Goal: Task Accomplishment & Management: Use online tool/utility

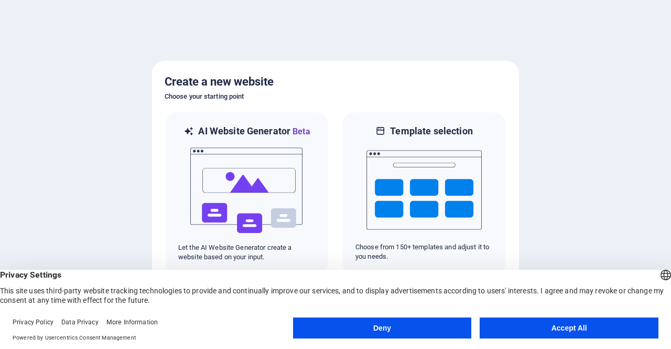
click at [583, 336] on button "Accept All" at bounding box center [569, 327] width 179 height 21
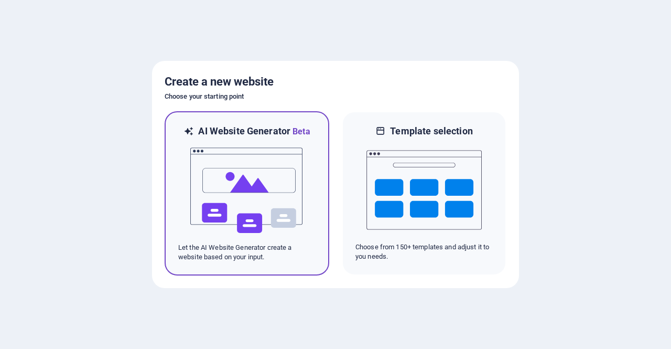
click at [252, 200] on img at bounding box center [246, 190] width 115 height 105
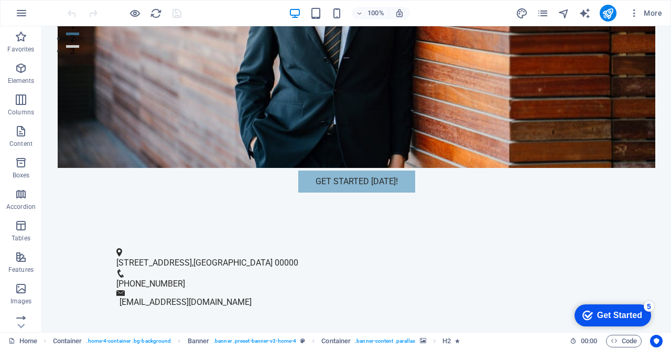
scroll to position [319, 0]
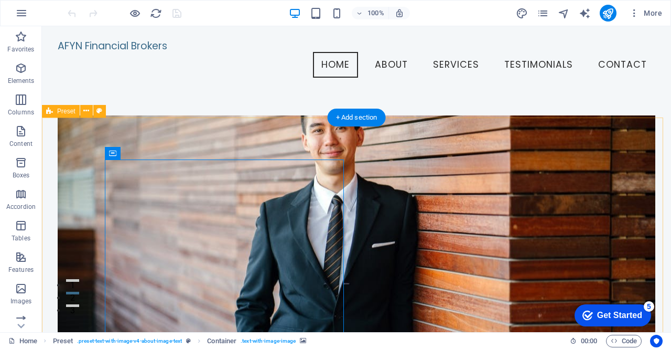
scroll to position [0, 0]
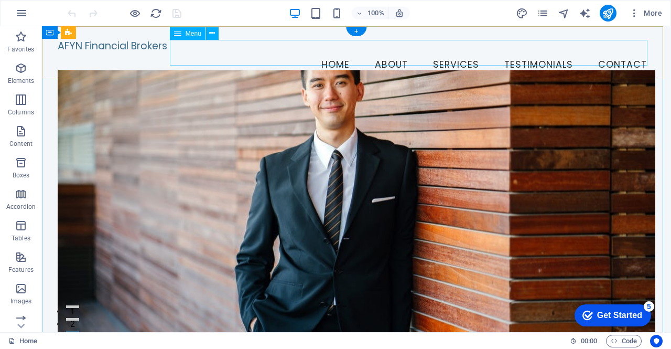
click at [326, 52] on nav "Home About Services Testimonials Contact" at bounding box center [357, 65] width 598 height 26
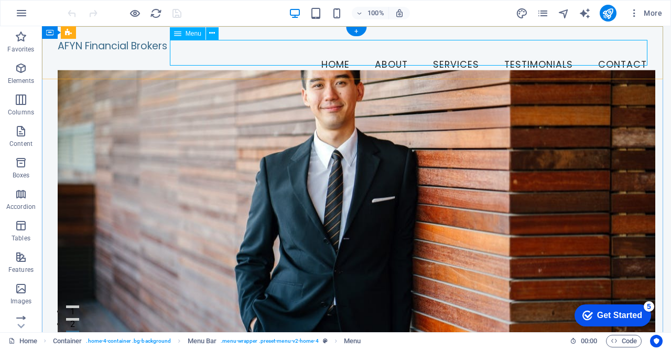
click at [328, 52] on nav "Home About Services Testimonials Contact" at bounding box center [357, 65] width 598 height 26
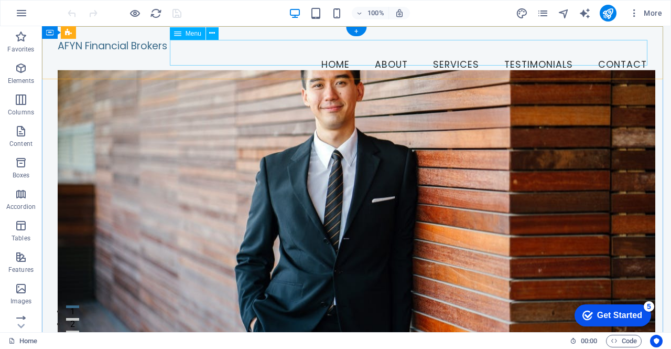
click at [383, 52] on nav "Home About Services Testimonials Contact" at bounding box center [357, 65] width 598 height 26
click at [333, 52] on nav "Home About Services Testimonials Contact" at bounding box center [357, 65] width 598 height 26
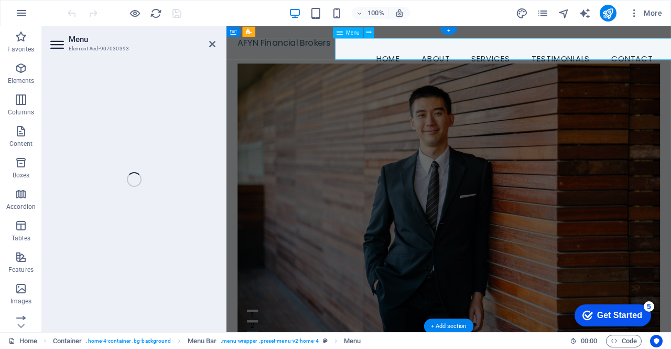
select select
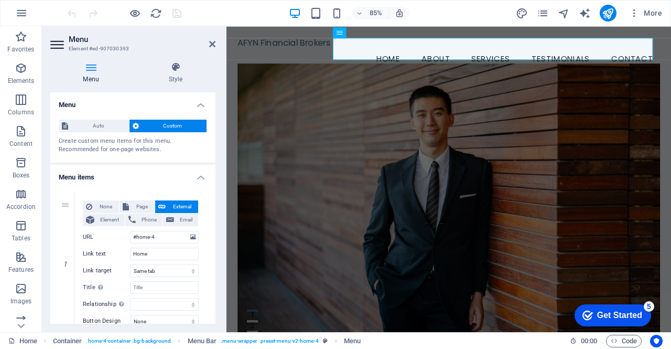
click at [276, 138] on figure at bounding box center [488, 234] width 497 height 328
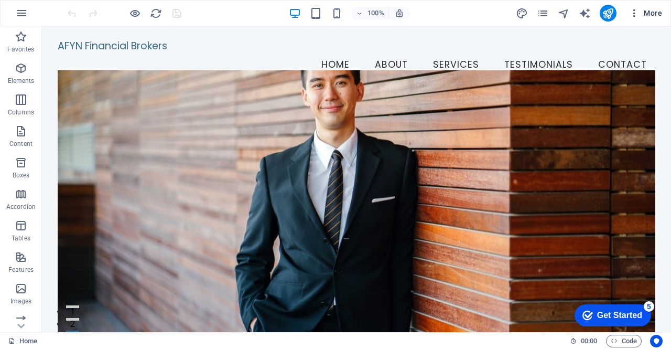
click at [635, 13] on icon "button" at bounding box center [634, 13] width 10 height 10
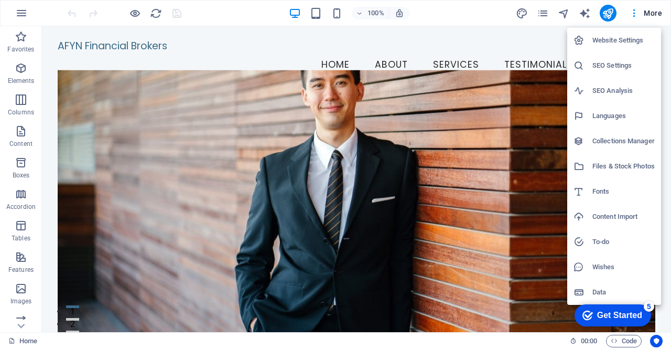
click at [457, 29] on div at bounding box center [335, 174] width 671 height 349
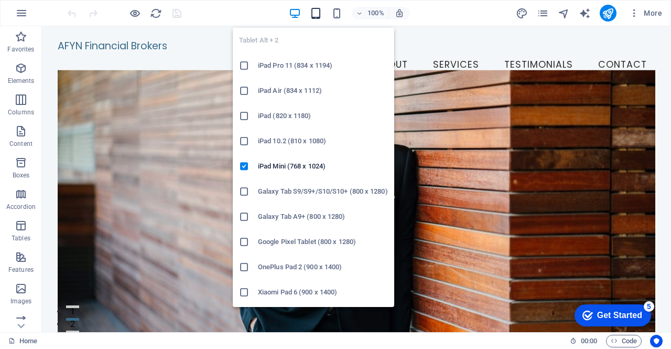
click at [0, 0] on icon "button" at bounding box center [0, 0] width 0 height 0
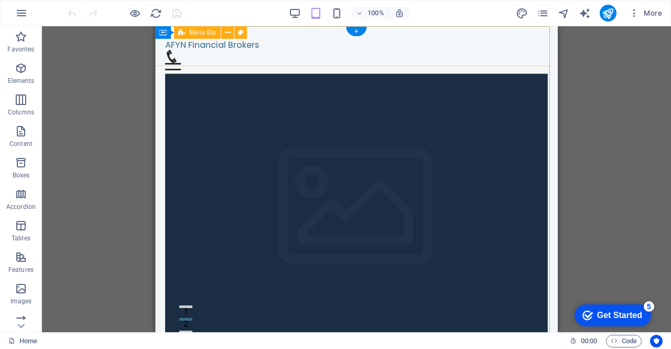
click at [532, 55] on div "AFYN Financial Brokers Menu Home About Services Testimonials Contact" at bounding box center [356, 57] width 403 height 63
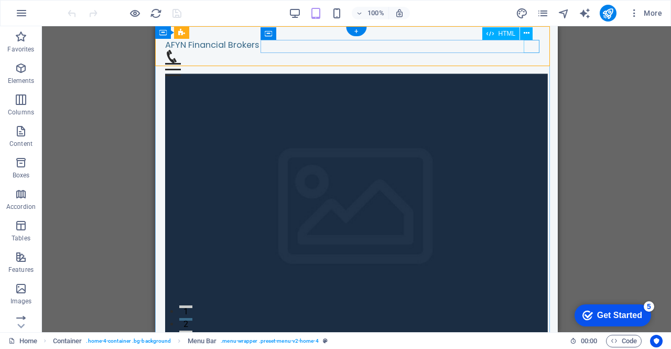
click at [531, 63] on div "Menu" at bounding box center [356, 69] width 383 height 13
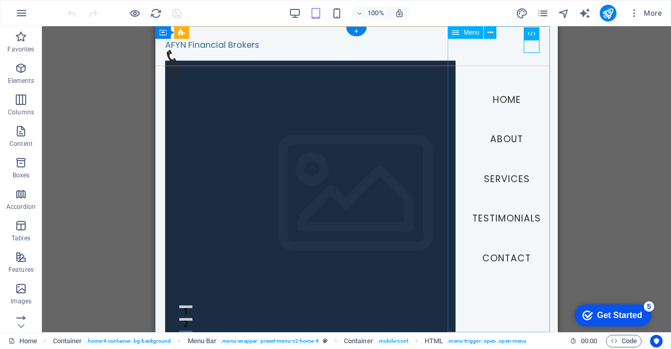
click at [504, 142] on nav "Home About Services Testimonials Contact" at bounding box center [507, 179] width 102 height 306
select select
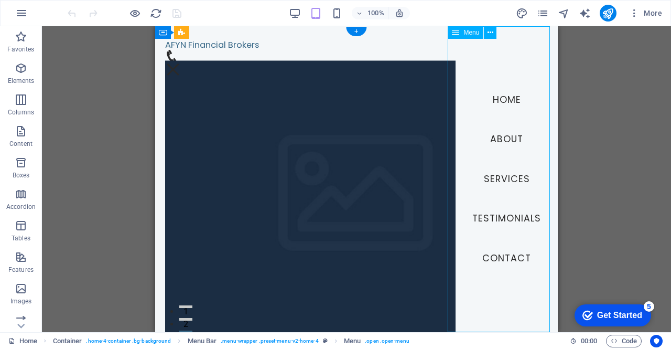
select select
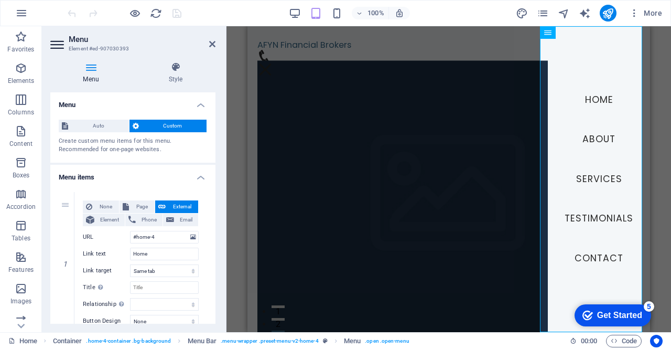
click at [504, 142] on figure at bounding box center [448, 199] width 383 height 278
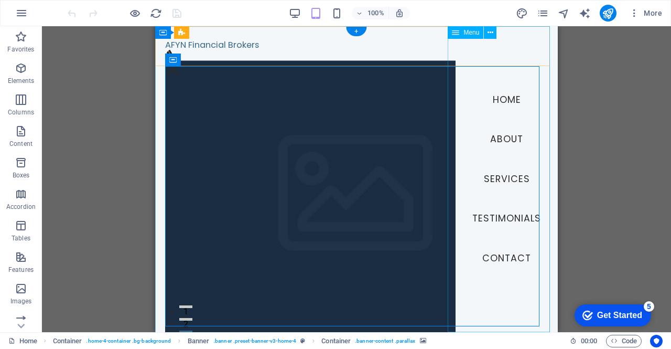
click at [504, 142] on nav "Home About Services Testimonials Contact" at bounding box center [507, 179] width 102 height 306
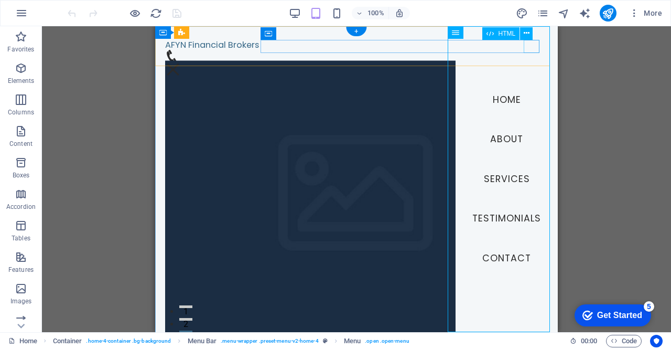
click at [181, 63] on div "Menu" at bounding box center [173, 69] width 16 height 13
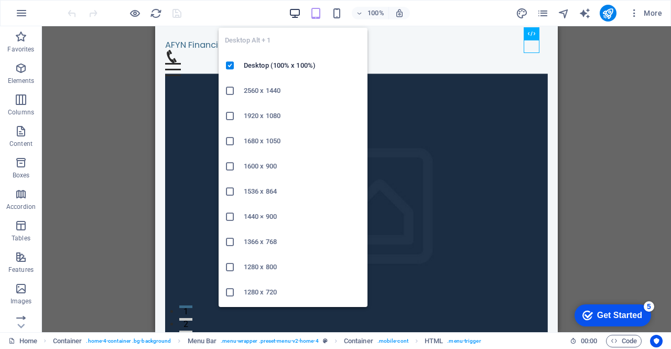
click at [289, 12] on icon "button" at bounding box center [295, 13] width 12 height 12
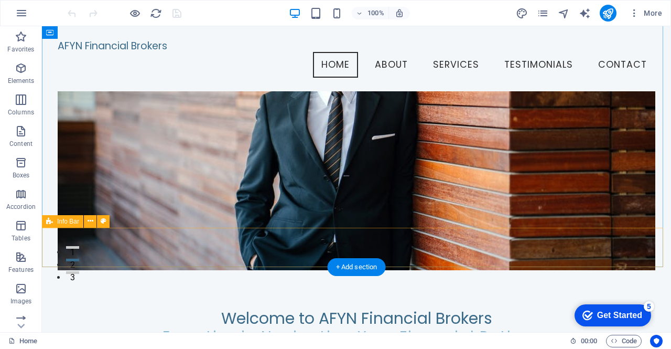
scroll to position [59, 0]
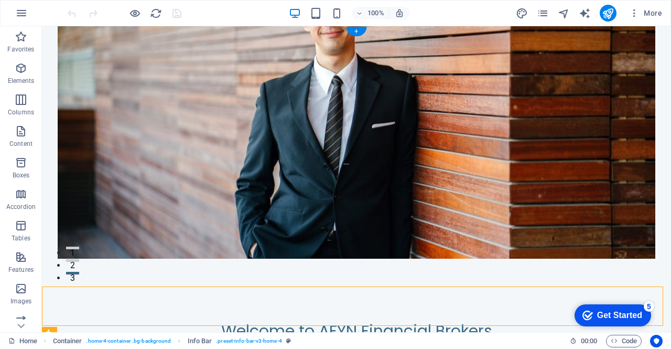
scroll to position [0, 0]
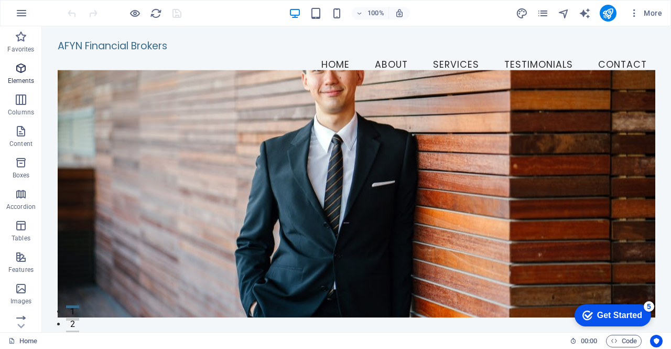
click at [28, 78] on p "Elements" at bounding box center [21, 81] width 27 height 8
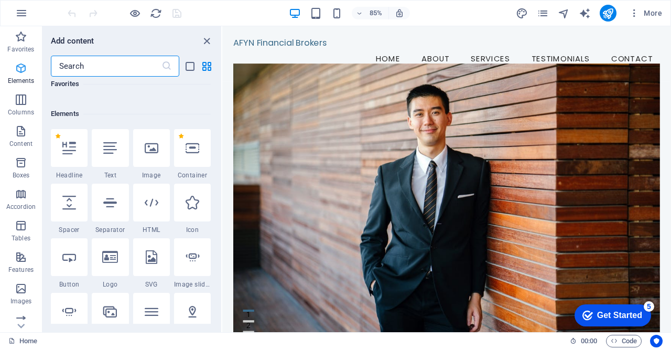
scroll to position [112, 0]
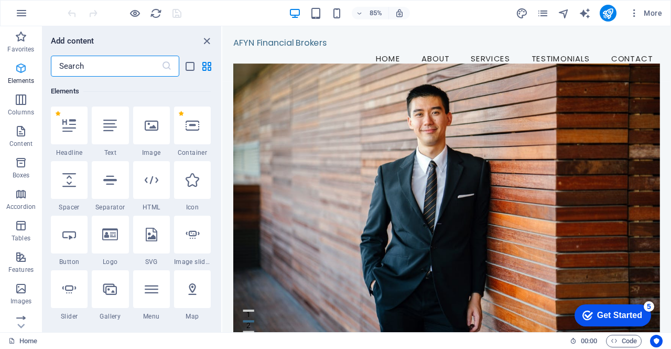
click at [29, 79] on p "Elements" at bounding box center [21, 81] width 27 height 8
click at [208, 40] on icon "close panel" at bounding box center [207, 41] width 12 height 12
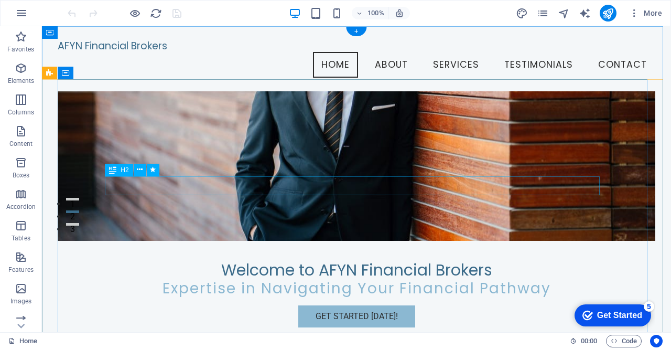
scroll to position [0, 0]
